Goal: Information Seeking & Learning: Find specific fact

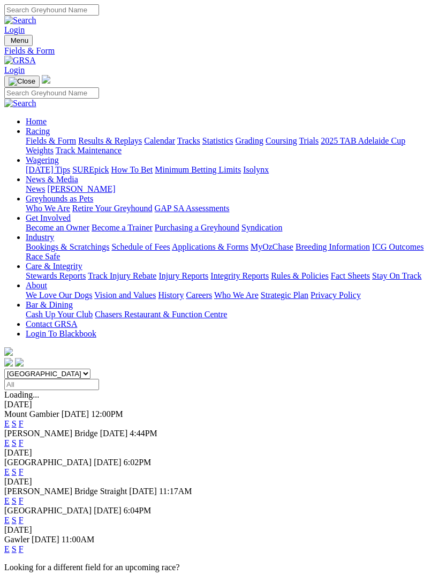
click at [9, 43] on img "Toggle navigation" at bounding box center [9, 43] width 0 height 0
click at [99, 87] on input "Search" at bounding box center [51, 92] width 95 height 11
type input "Oficially"
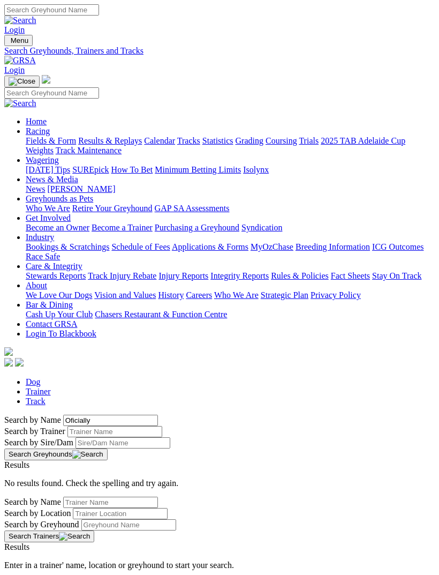
click at [70, 415] on input "Oficially" at bounding box center [110, 420] width 95 height 11
type input "Officially"
click at [108, 448] on button "Search Greyhounds" at bounding box center [55, 454] width 103 height 12
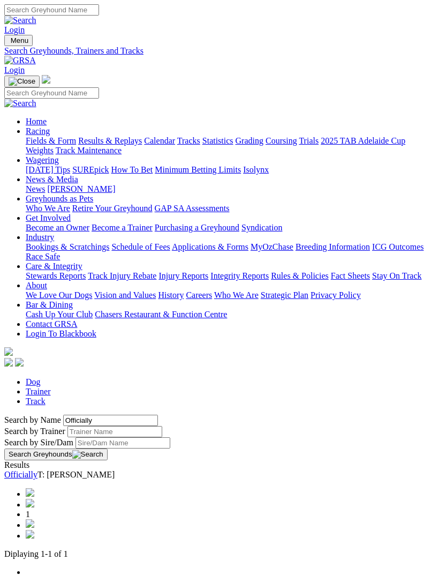
click at [37, 470] on link "Officially" at bounding box center [20, 474] width 33 height 9
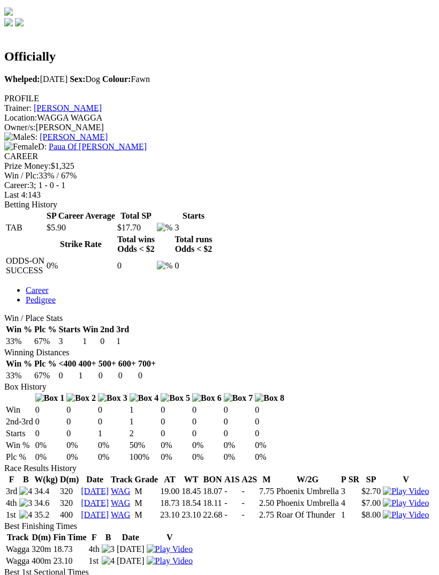
scroll to position [432, 0]
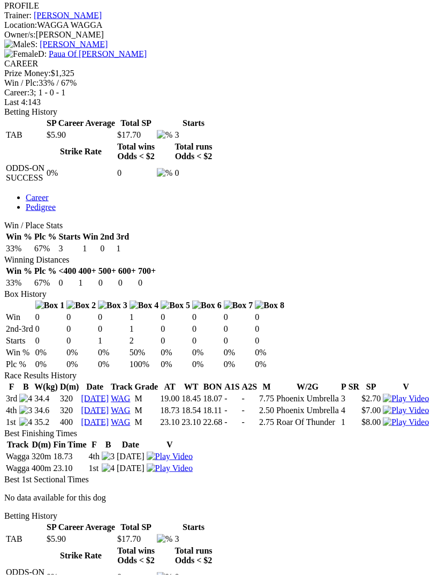
click at [423, 417] on img at bounding box center [406, 422] width 46 height 10
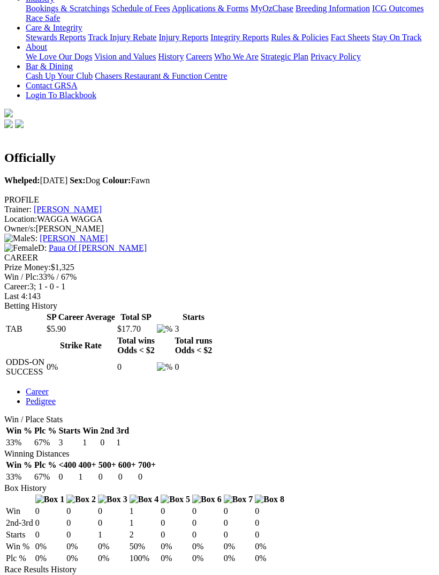
scroll to position [238, 0]
